Goal: Navigation & Orientation: Find specific page/section

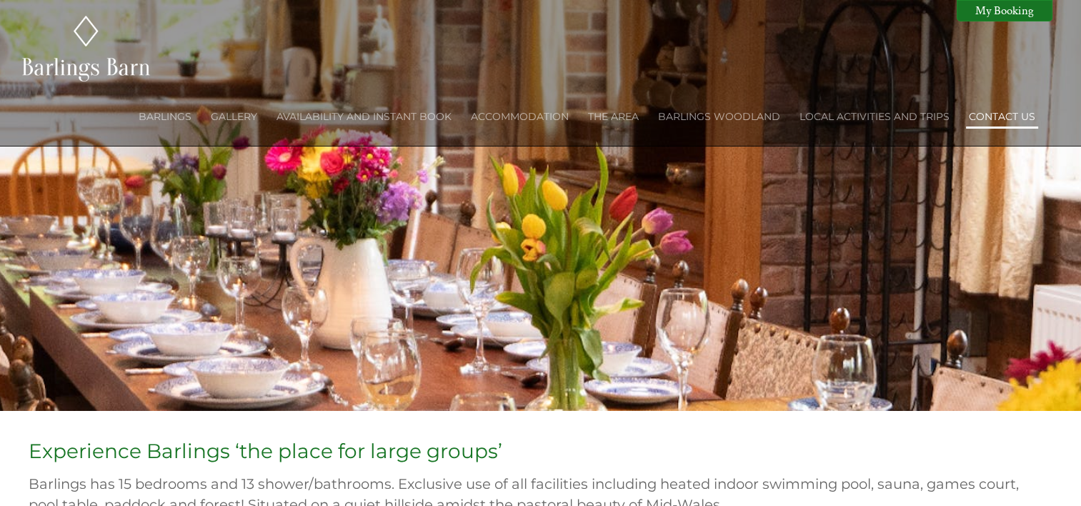
click at [996, 117] on link "Contact Us" at bounding box center [1002, 116] width 66 height 13
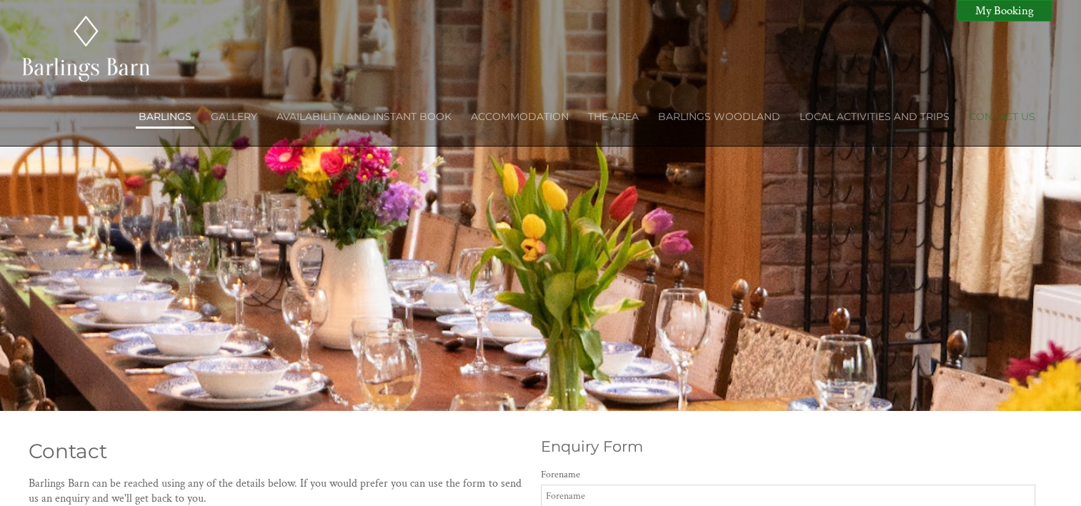
click at [160, 116] on link "Barlings" at bounding box center [165, 116] width 53 height 13
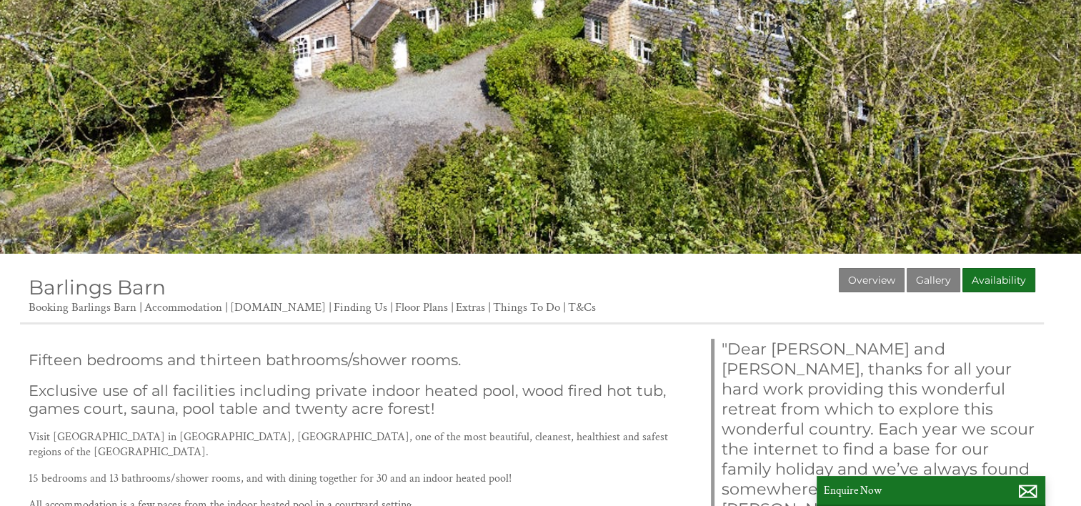
scroll to position [214, 0]
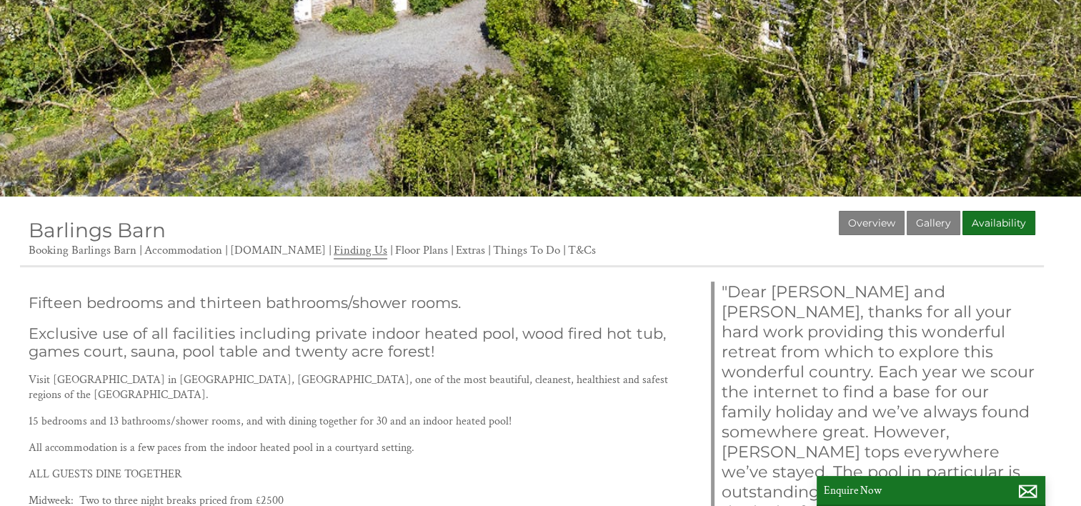
click at [348, 252] on link "Finding Us" at bounding box center [361, 250] width 54 height 17
